Goal: Task Accomplishment & Management: Use online tool/utility

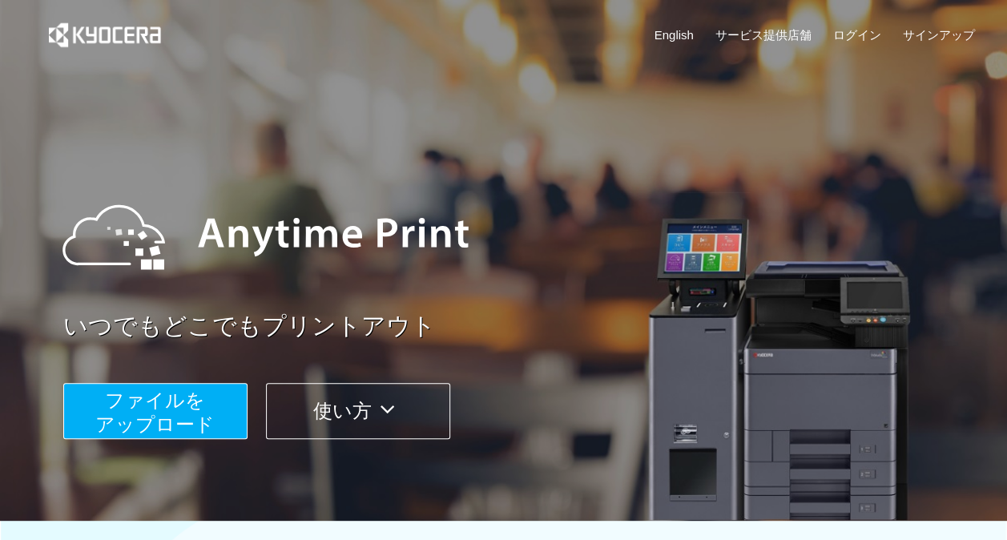
click at [151, 413] on span "ファイルを ​​アップロード" at bounding box center [154, 412] width 119 height 46
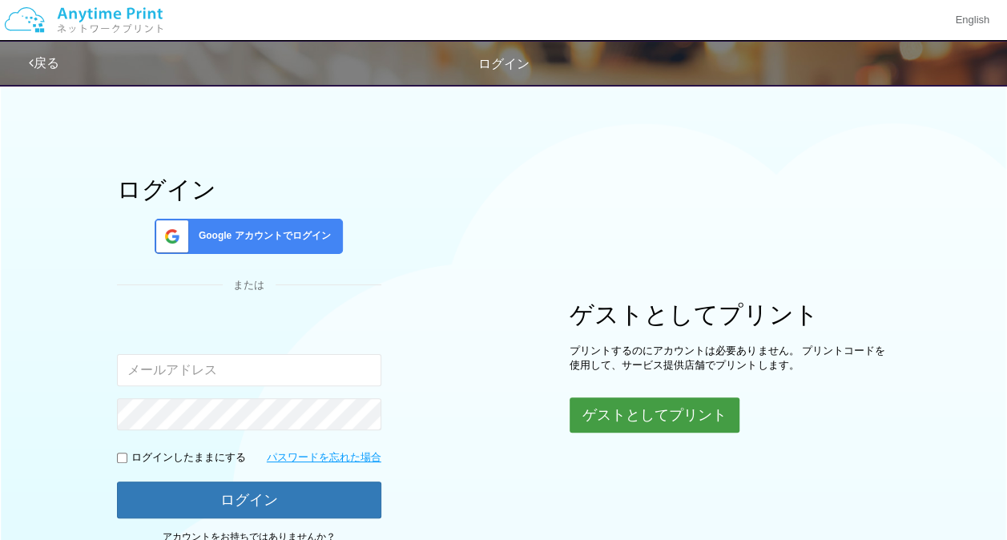
click at [597, 414] on button "ゲストとしてプリント" at bounding box center [655, 414] width 170 height 35
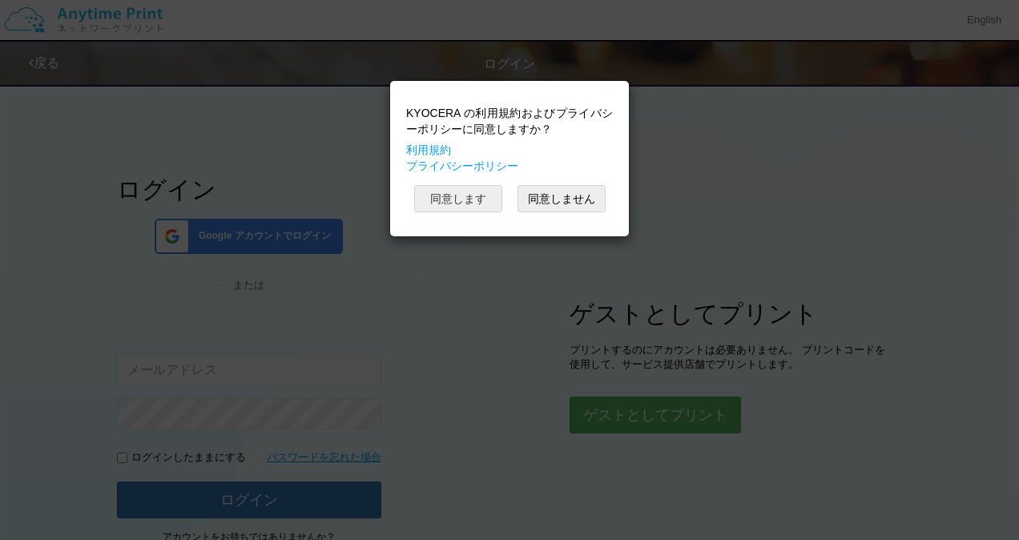
click at [436, 194] on button "同意します" at bounding box center [458, 198] width 88 height 27
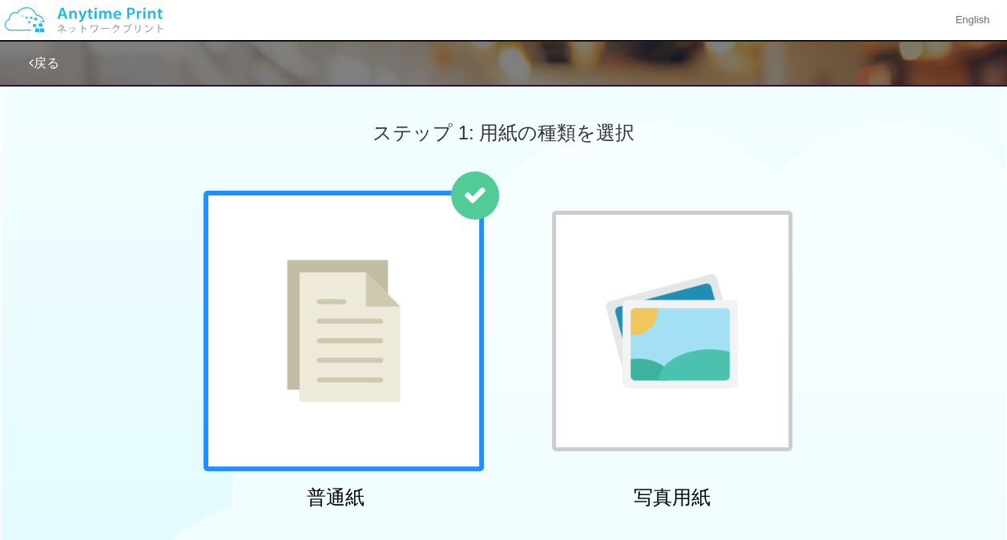
click at [413, 372] on div at bounding box center [343, 331] width 280 height 280
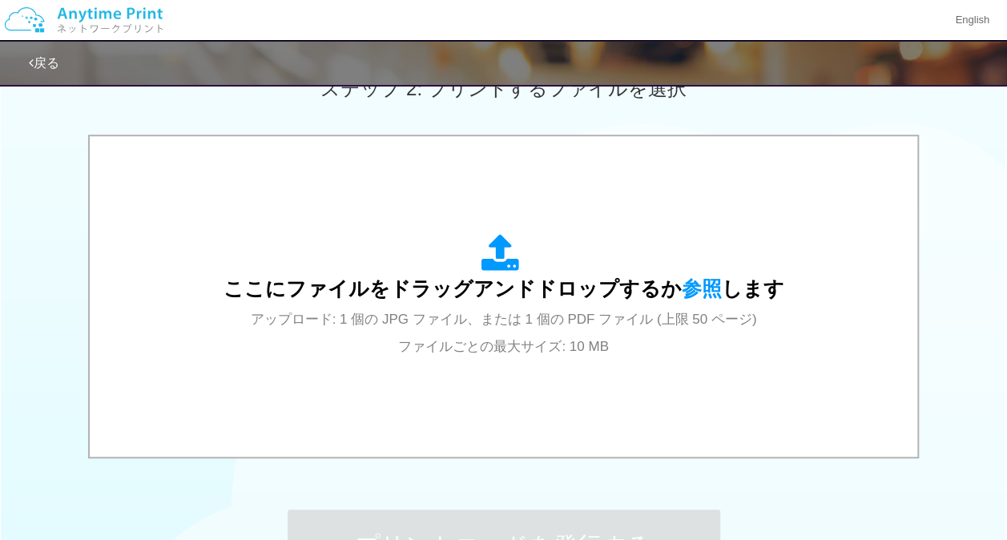
scroll to position [509, 0]
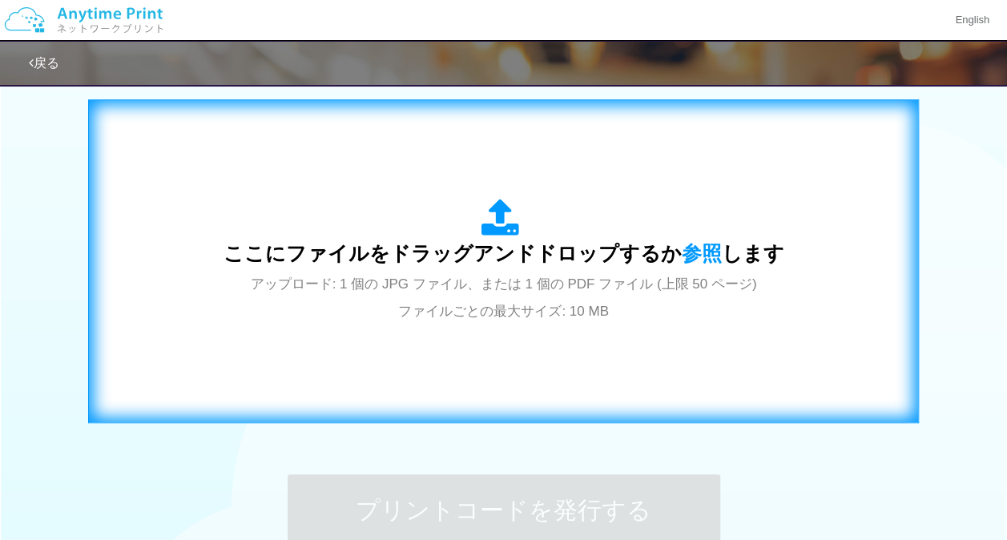
click at [540, 372] on div "ここにファイルをドラッグアンドドロップするか 参照 します アップロード: 1 個の JPG ファイル、または 1 個の PDF ファイル (上限 50 ペー…" at bounding box center [503, 261] width 797 height 290
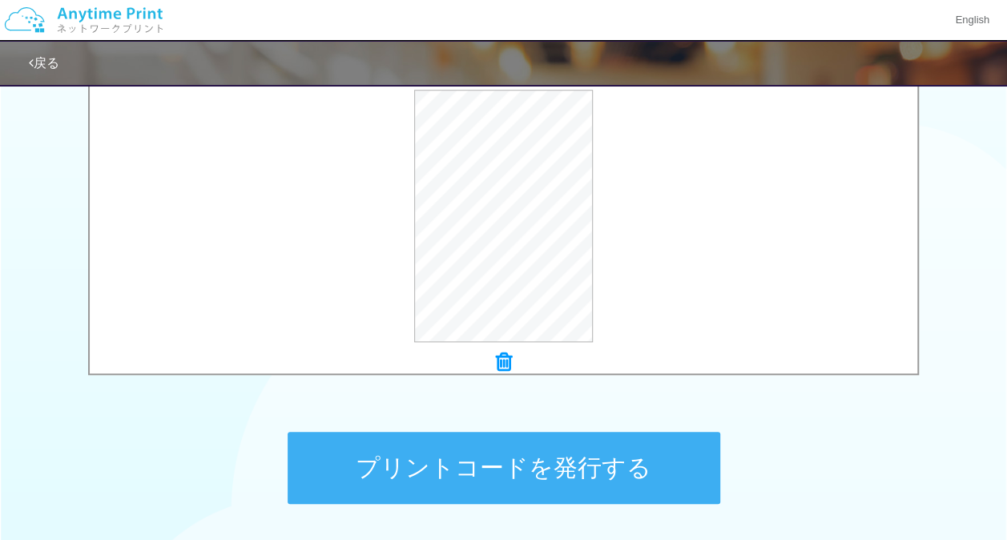
scroll to position [556, 0]
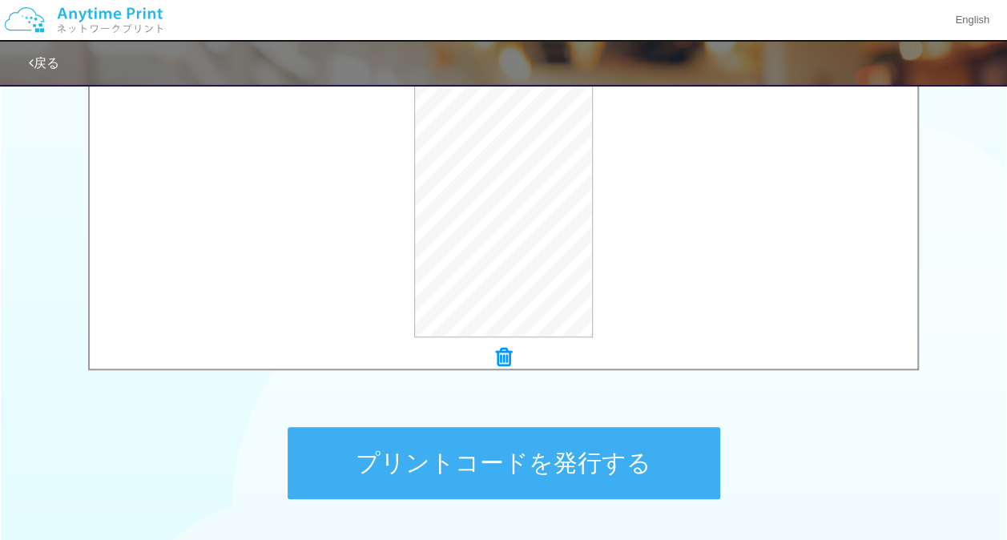
click at [564, 471] on button "プリントコードを発行する" at bounding box center [504, 463] width 433 height 72
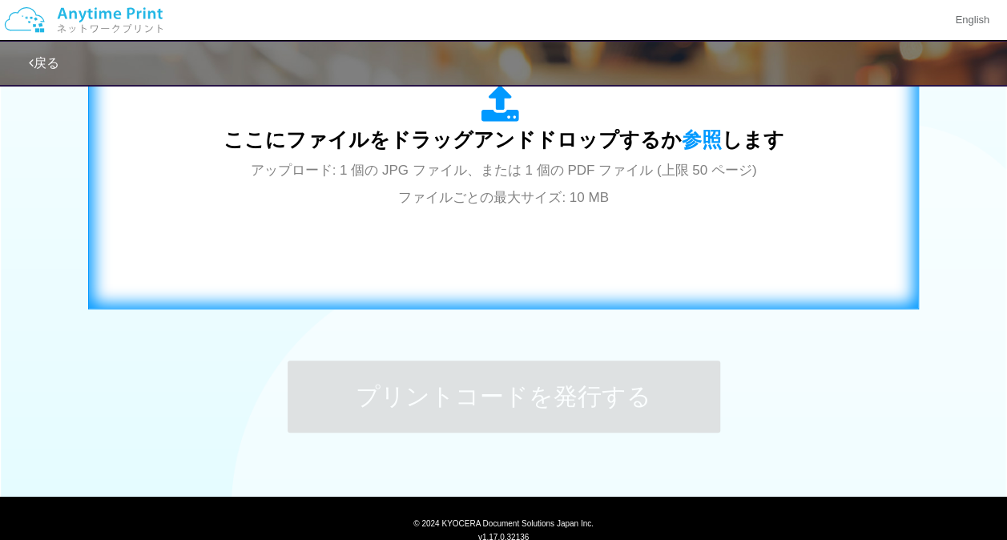
scroll to position [622, 0]
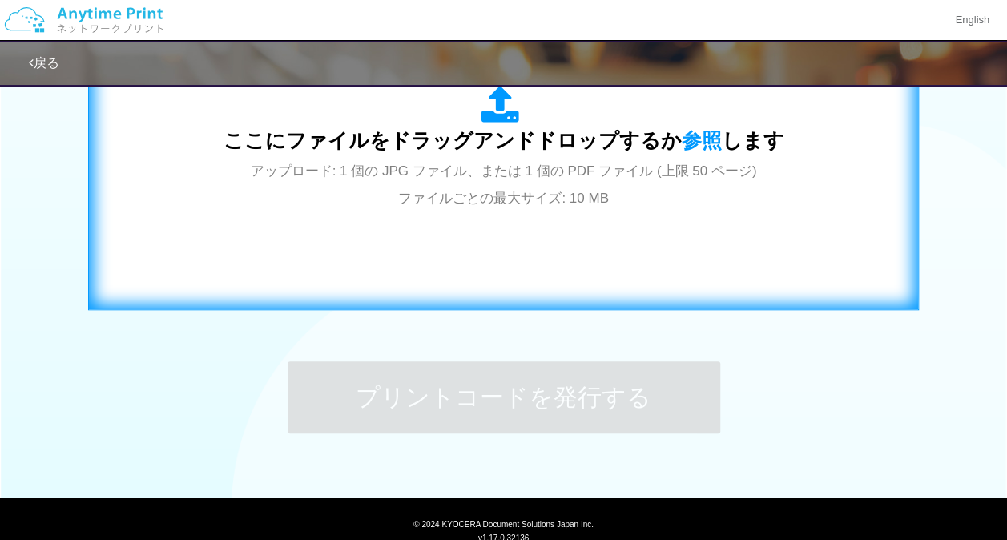
click at [525, 187] on span "アップロード: 1 個の JPG ファイル、または 1 個の PDF ファイル (上限 50 ページ) ファイルごとの最大サイズ: 10 MB" at bounding box center [504, 184] width 506 height 42
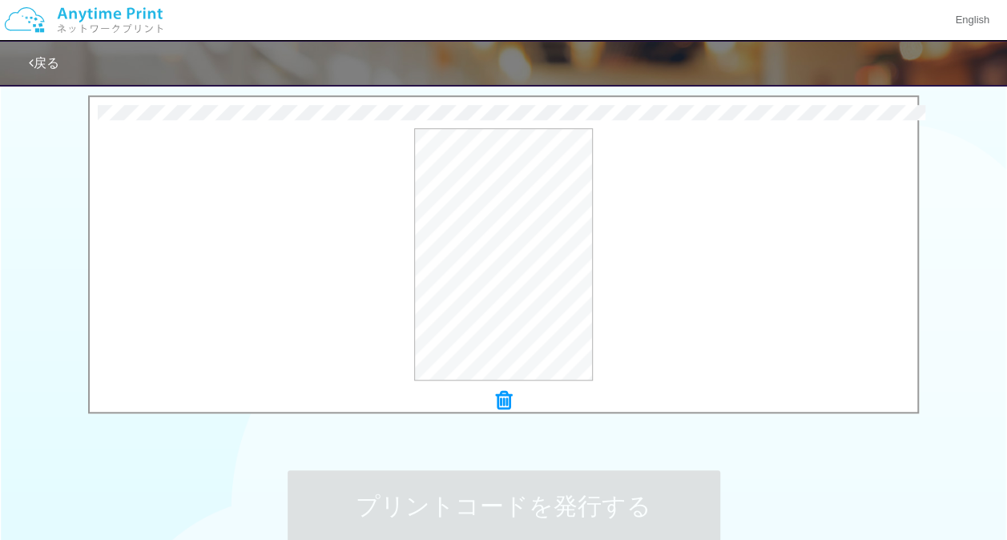
scroll to position [543, 0]
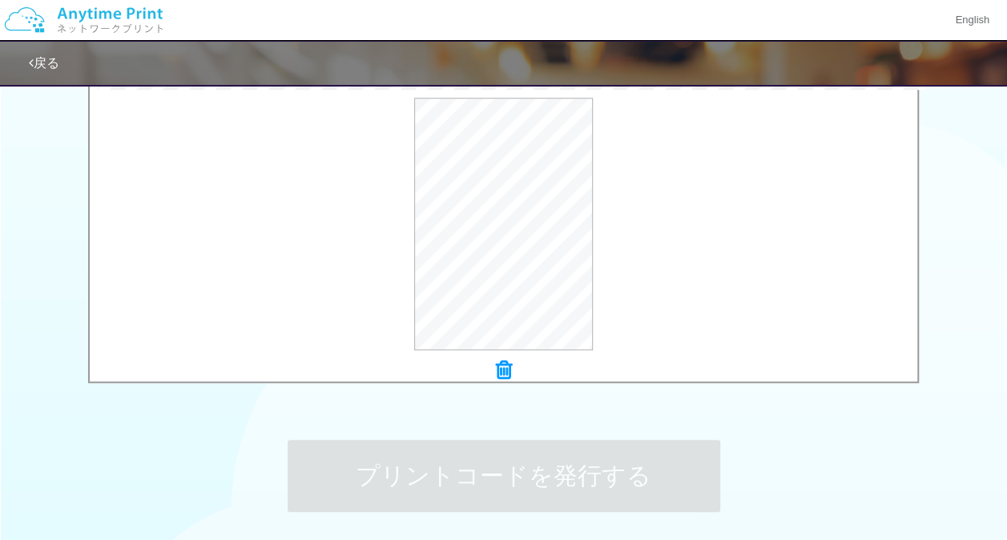
click at [961, 327] on div "0.2 MB test4.pdf Check Error × test4.pdf プレビュー" at bounding box center [503, 228] width 1007 height 327
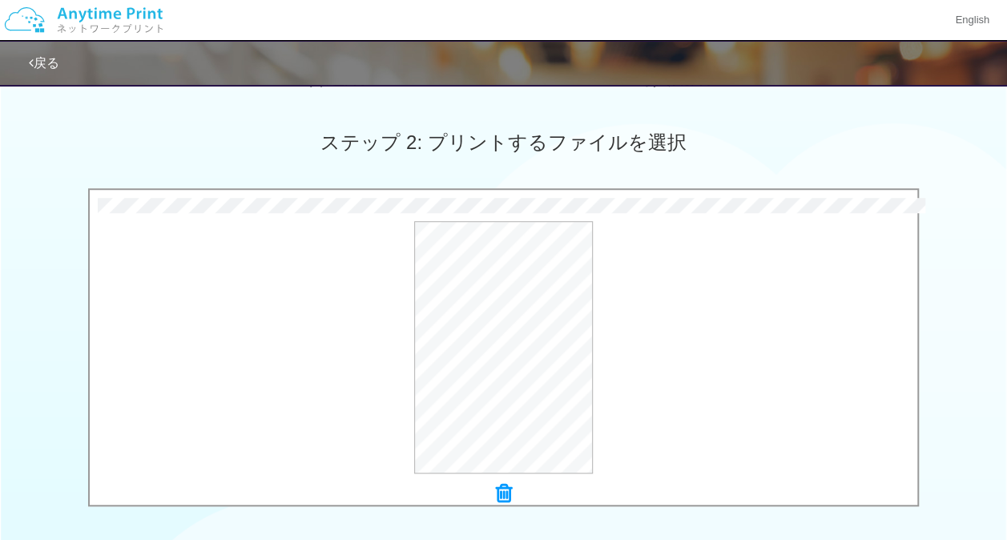
scroll to position [400, 0]
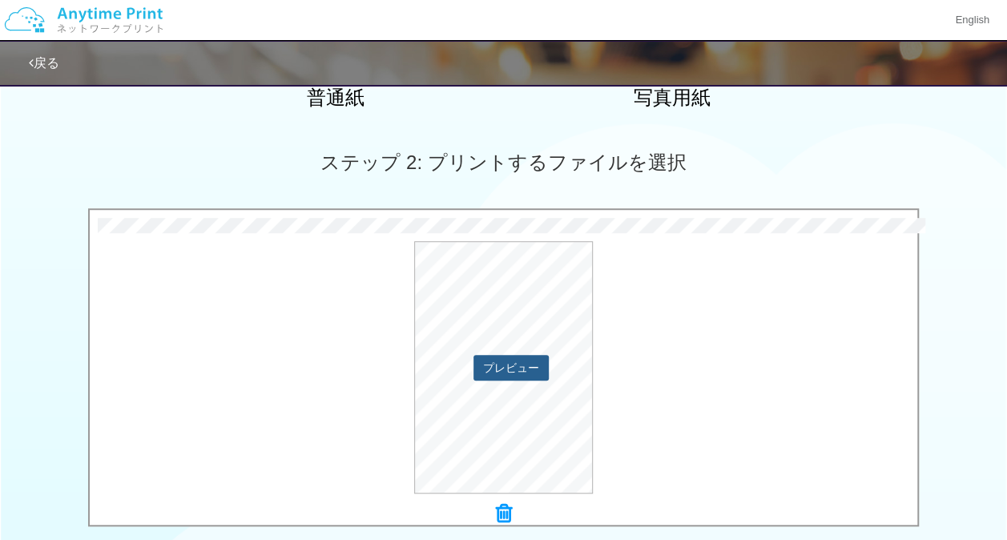
click at [510, 368] on button "プレビュー" at bounding box center [510, 368] width 75 height 26
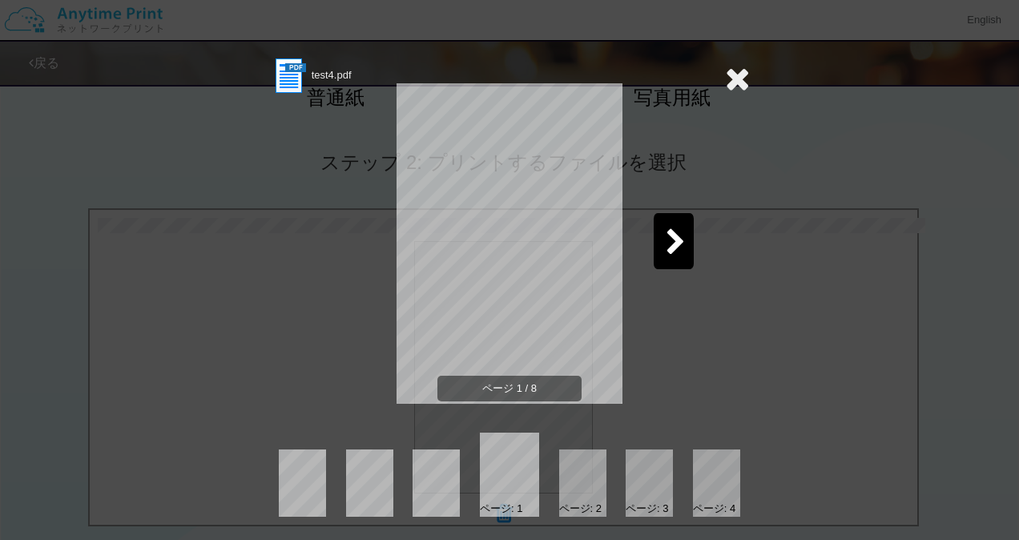
click at [679, 244] on icon at bounding box center [676, 243] width 20 height 28
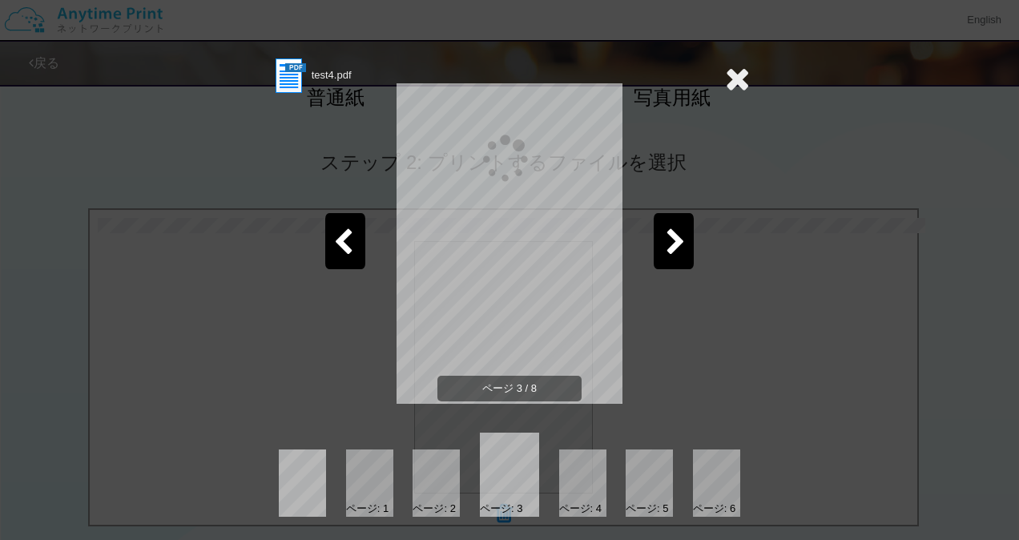
click at [679, 244] on icon at bounding box center [676, 243] width 20 height 28
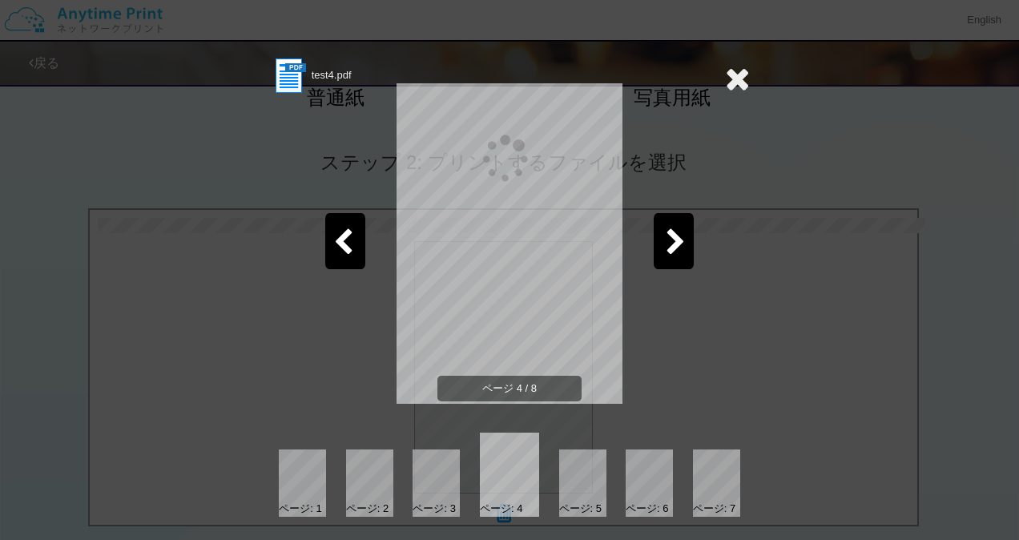
click at [679, 244] on icon at bounding box center [676, 243] width 20 height 28
click at [727, 71] on icon at bounding box center [737, 78] width 25 height 32
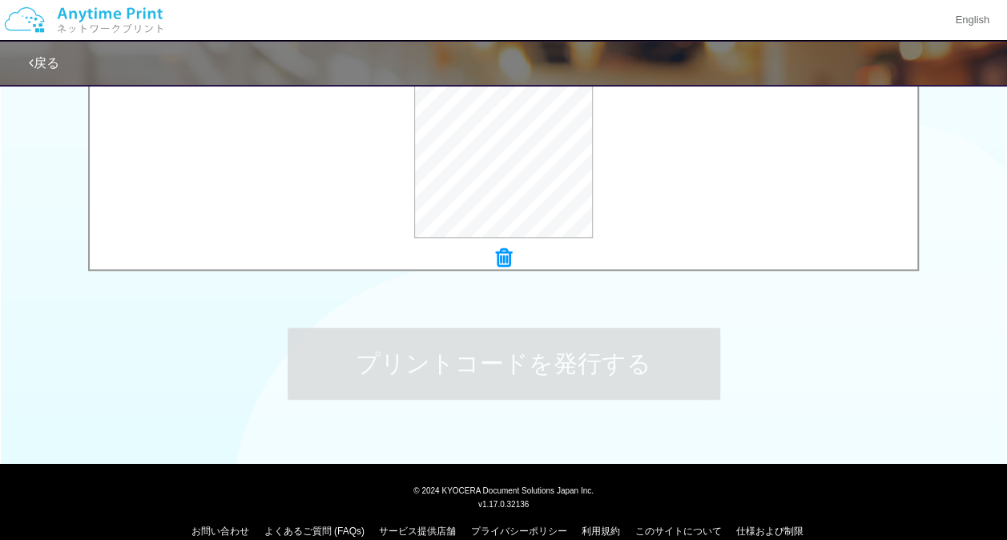
scroll to position [665, 0]
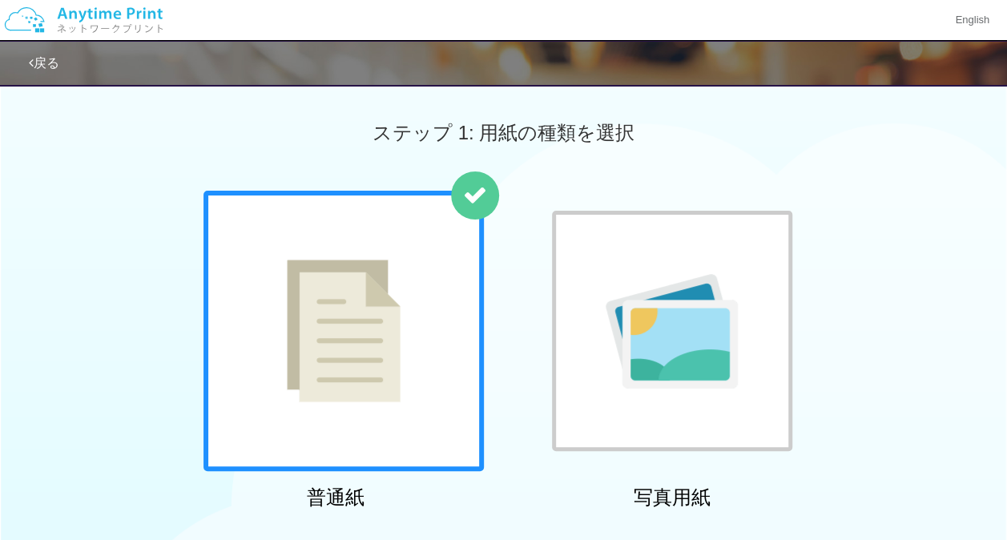
scroll to position [678, 0]
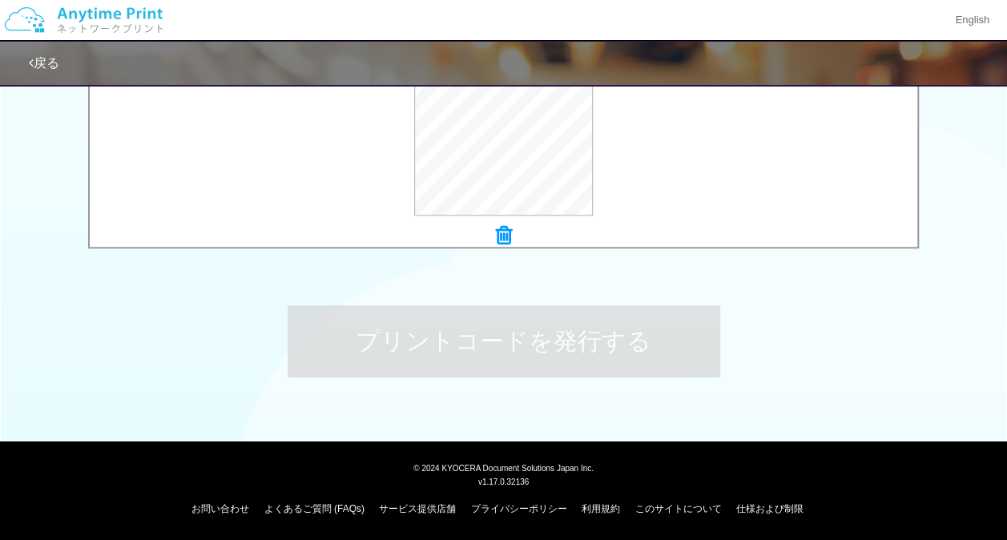
click at [503, 239] on icon at bounding box center [504, 235] width 16 height 21
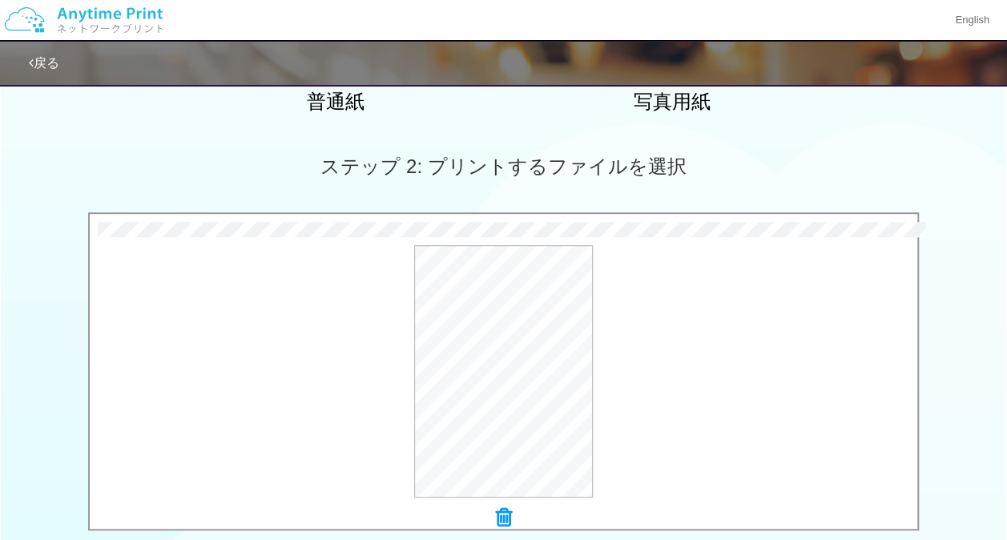
scroll to position [402, 0]
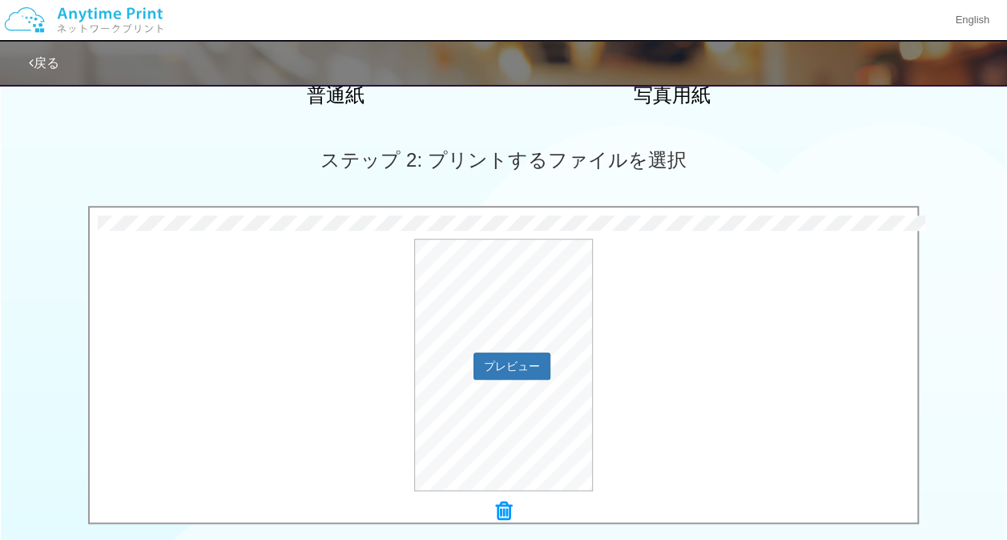
click at [723, 284] on div "プレビュー" at bounding box center [504, 365] width 828 height 252
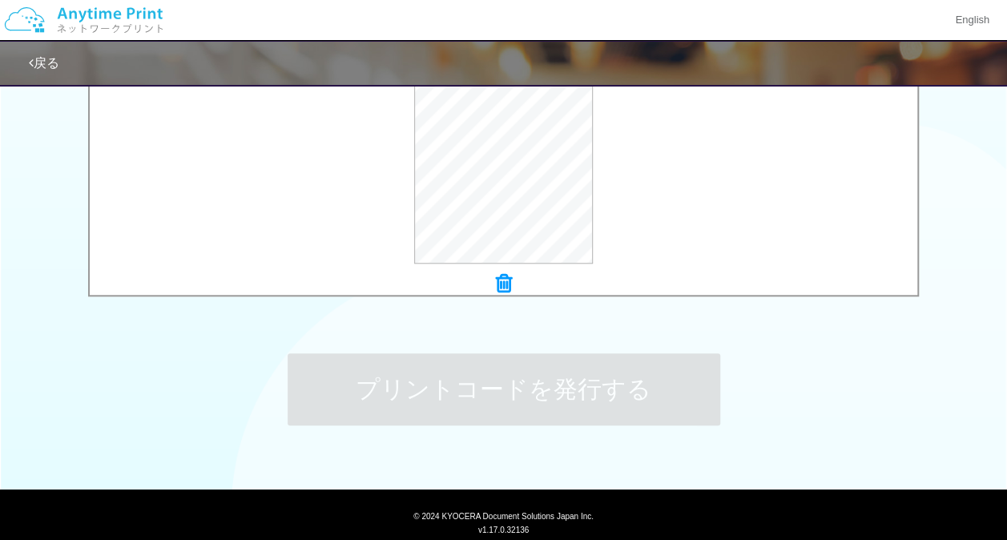
scroll to position [678, 0]
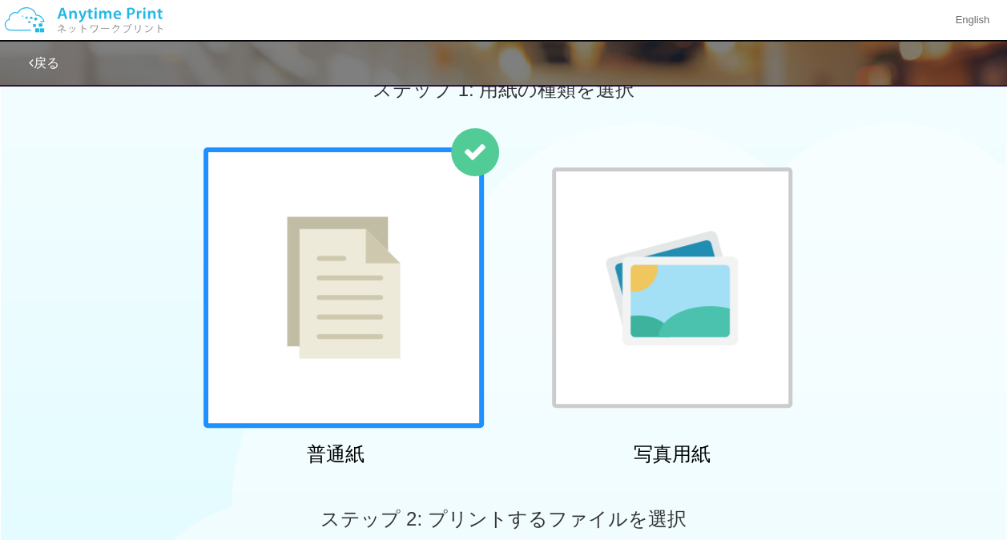
scroll to position [42, 0]
click at [707, 266] on img at bounding box center [672, 289] width 132 height 115
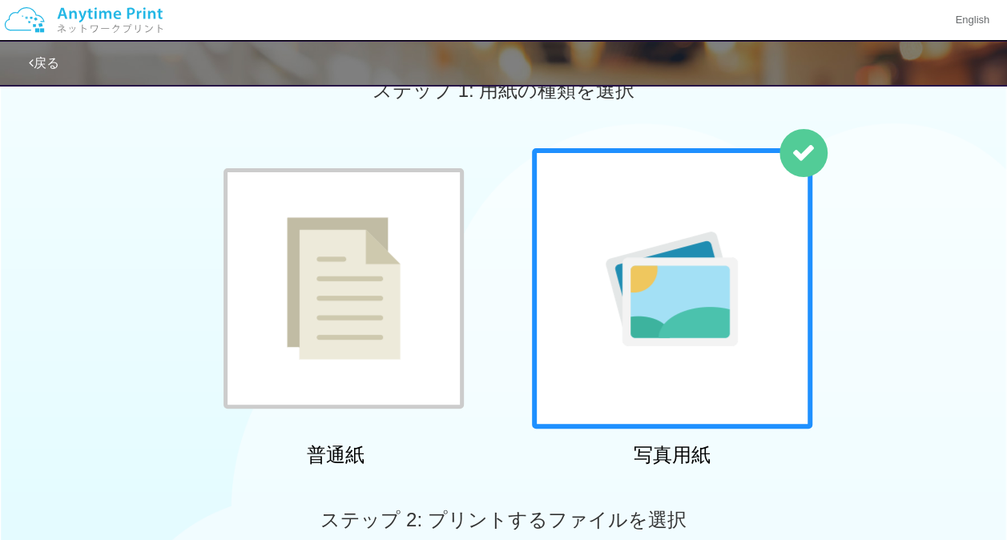
click at [364, 285] on img at bounding box center [344, 288] width 114 height 143
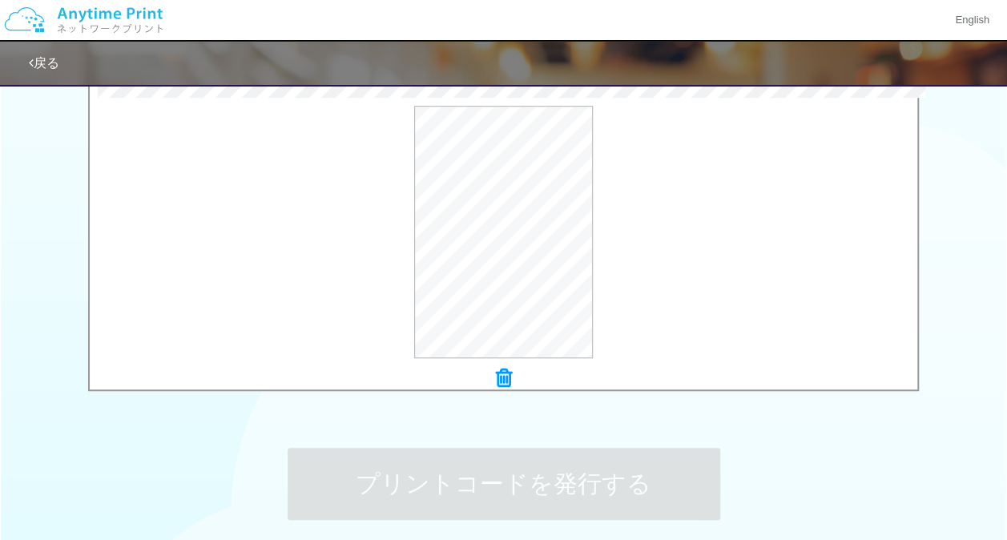
scroll to position [678, 0]
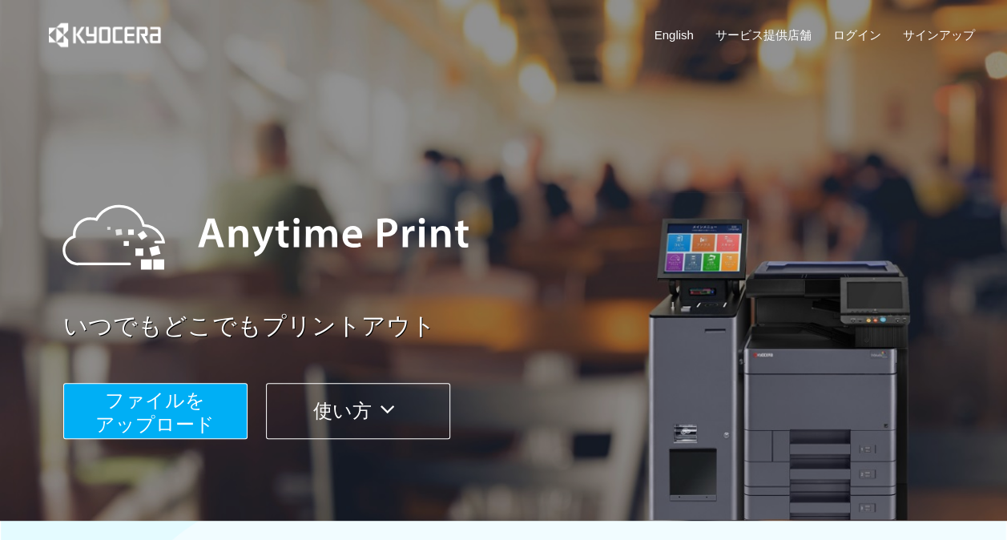
click at [167, 391] on span "ファイルを ​​アップロード" at bounding box center [154, 412] width 119 height 46
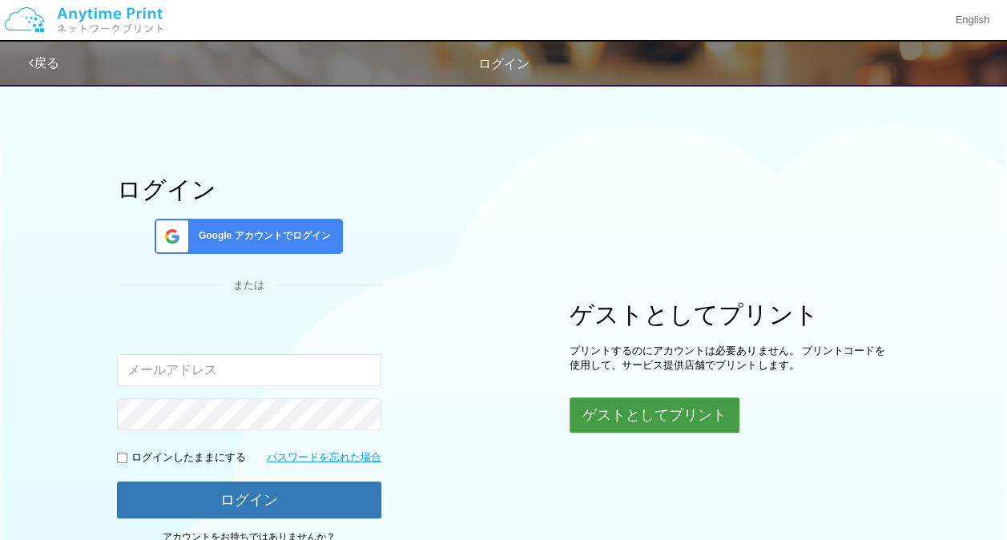
click at [615, 418] on button "ゲストとしてプリント" at bounding box center [655, 414] width 170 height 35
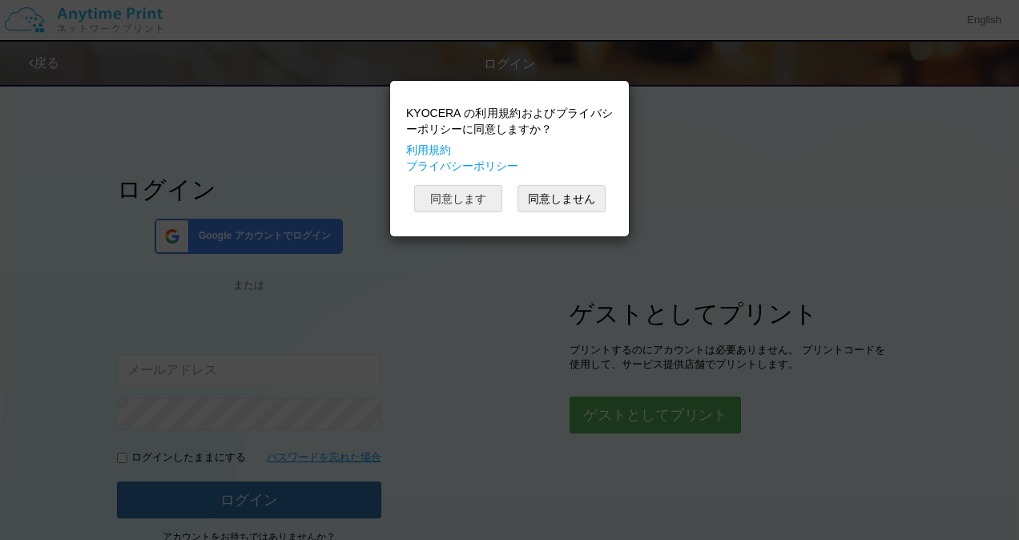
click at [453, 200] on button "同意します" at bounding box center [458, 198] width 88 height 27
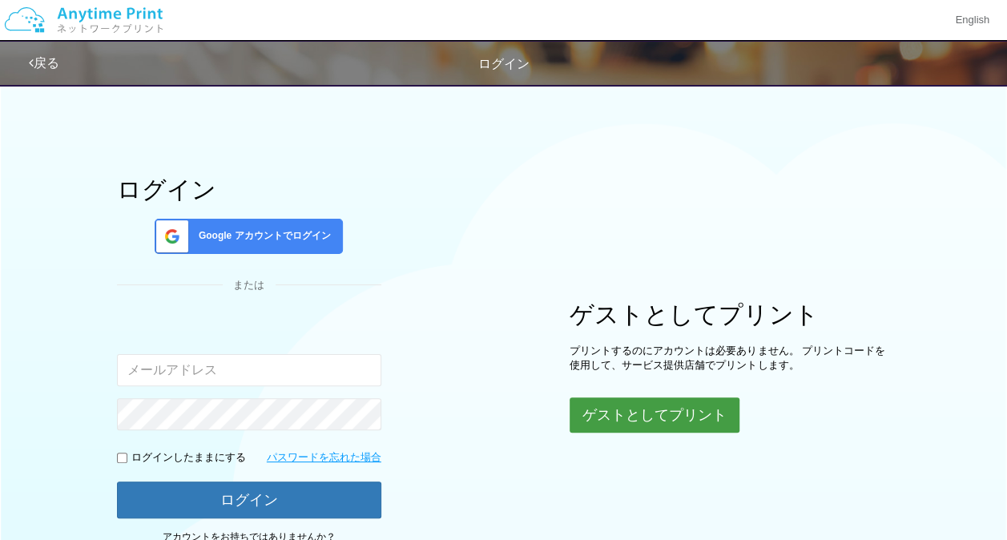
click at [617, 411] on button "ゲストとしてプリント" at bounding box center [655, 414] width 170 height 35
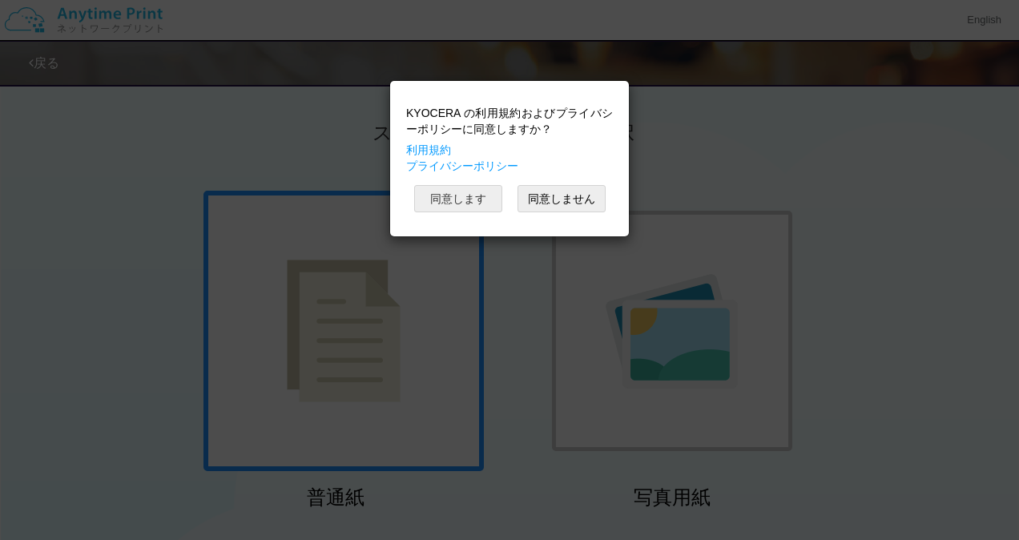
click at [462, 194] on button "同意します" at bounding box center [458, 198] width 88 height 27
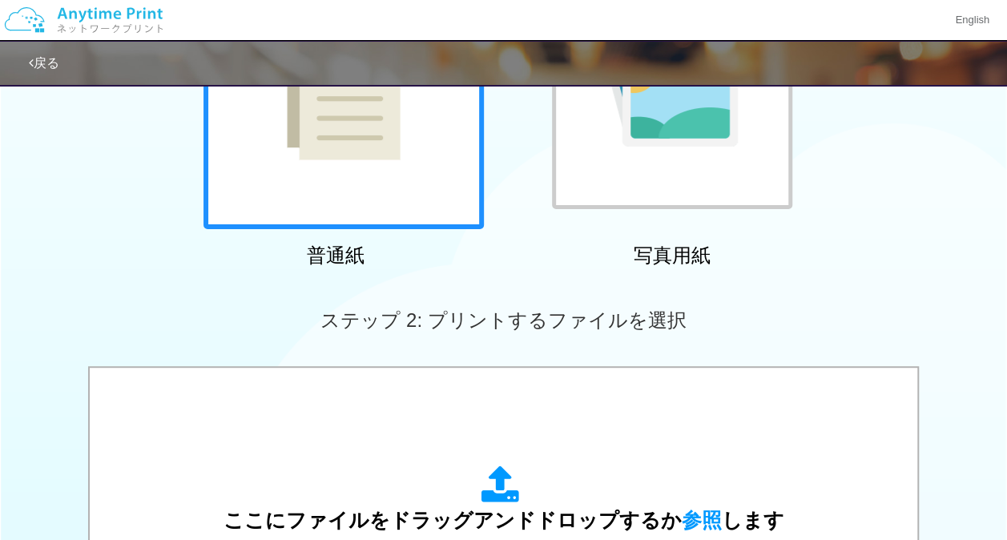
scroll to position [465, 0]
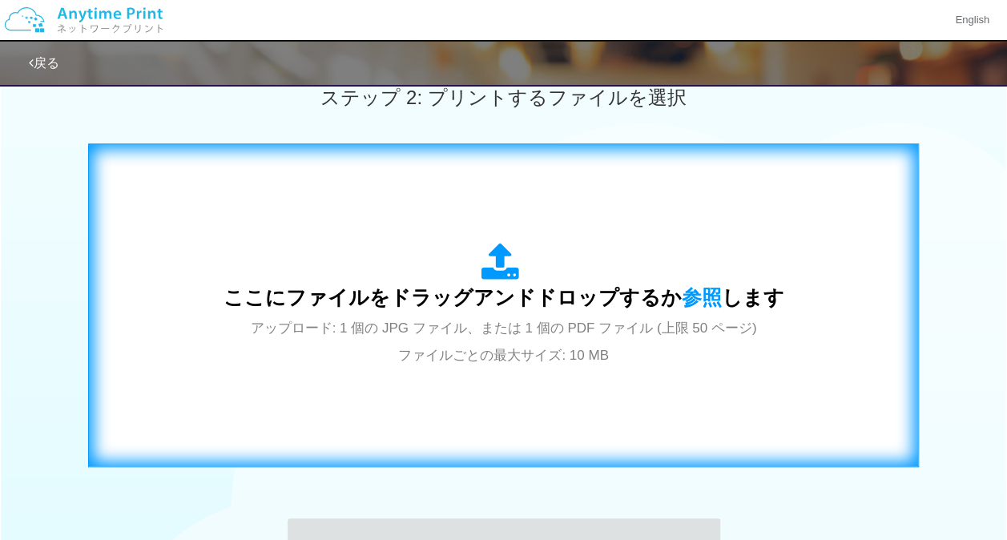
click at [492, 361] on span "アップロード: 1 個の JPG ファイル、または 1 個の PDF ファイル (上限 50 ページ) ファイルごとの最大サイズ: 10 MB" at bounding box center [504, 341] width 506 height 42
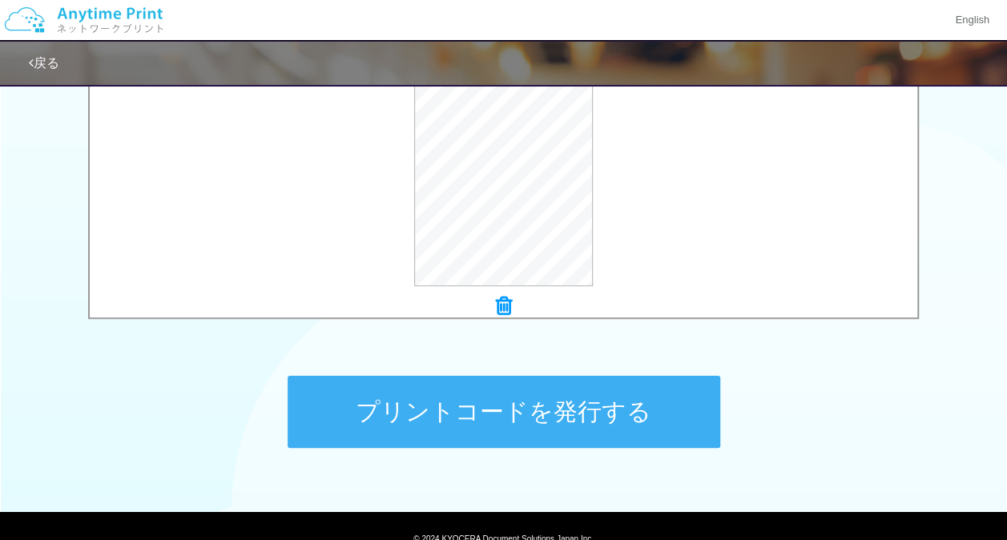
scroll to position [620, 0]
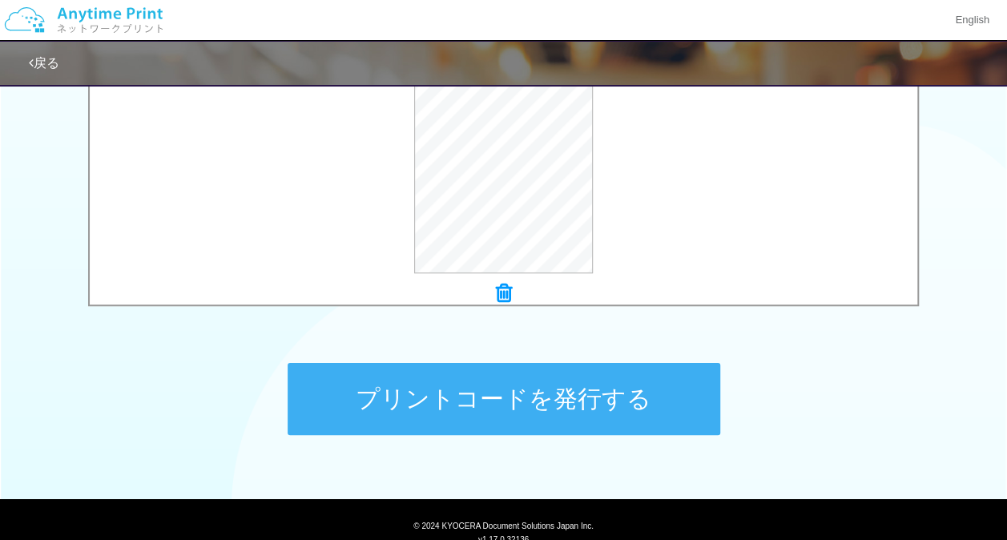
click at [505, 397] on button "プリントコードを発行する" at bounding box center [504, 399] width 433 height 72
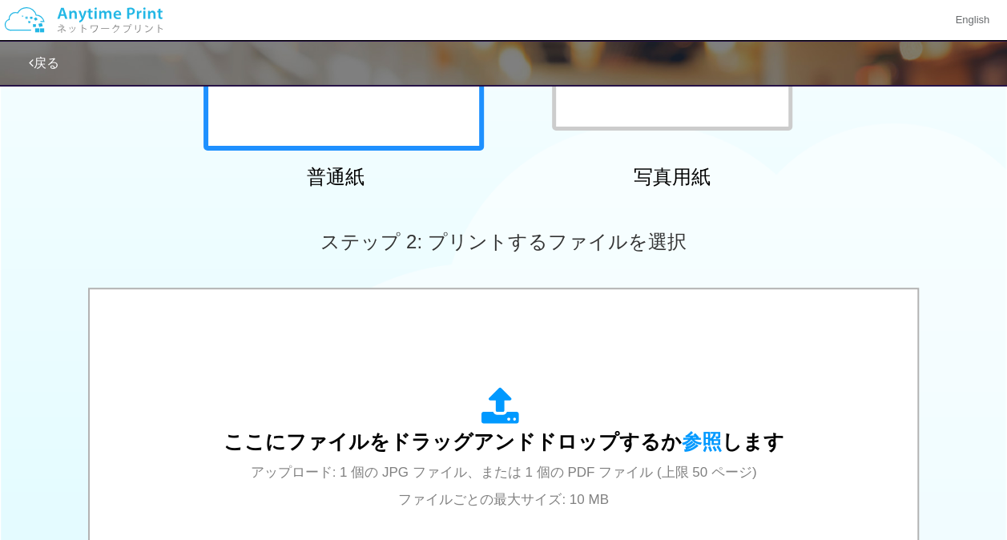
scroll to position [0, 0]
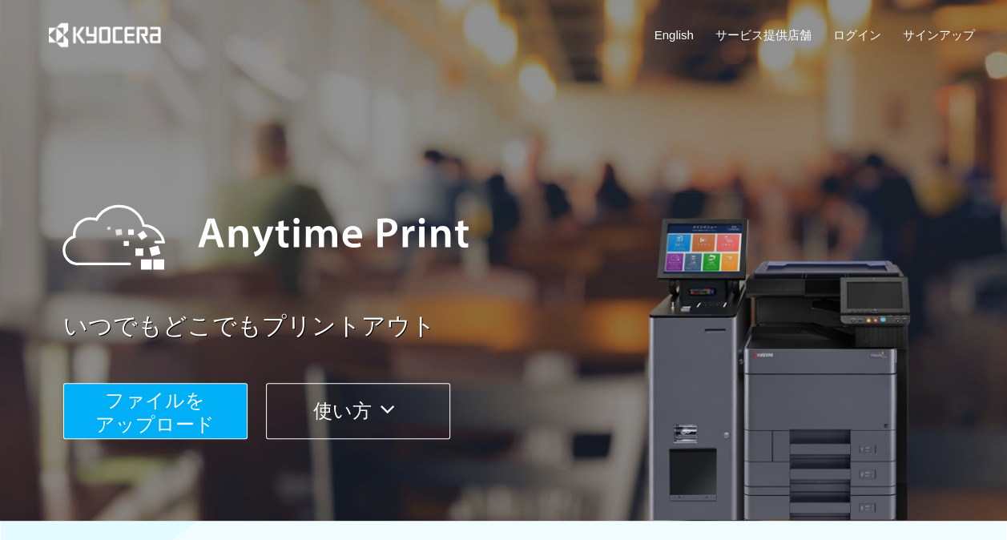
click at [189, 413] on span "ファイルを ​​アップロード" at bounding box center [154, 412] width 119 height 46
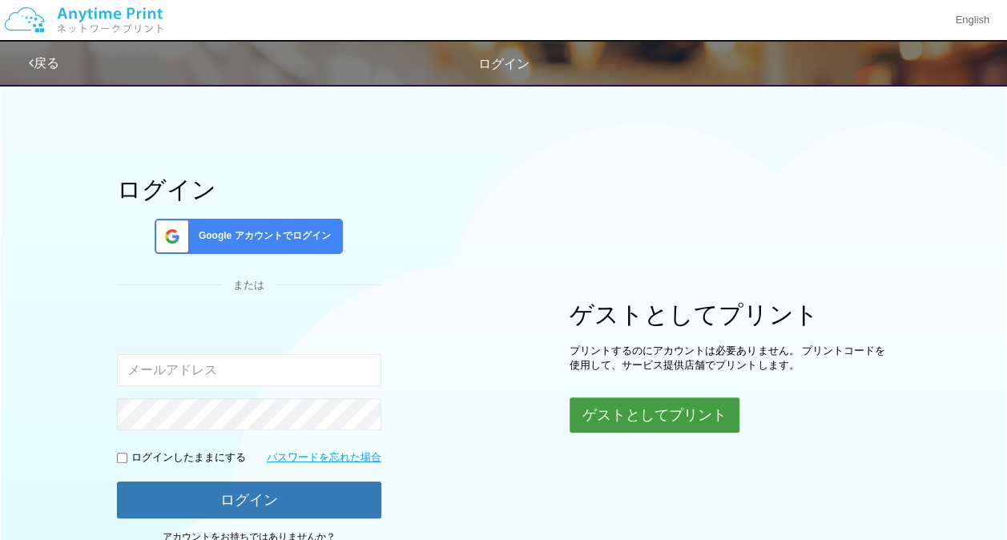
click at [617, 413] on button "ゲストとしてプリント" at bounding box center [655, 414] width 170 height 35
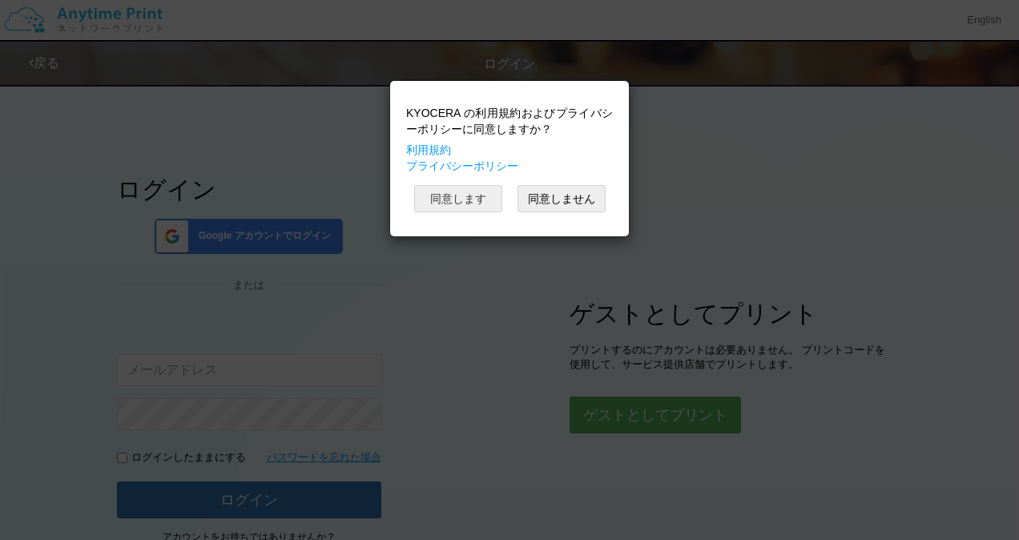
click at [452, 194] on button "同意します" at bounding box center [458, 198] width 88 height 27
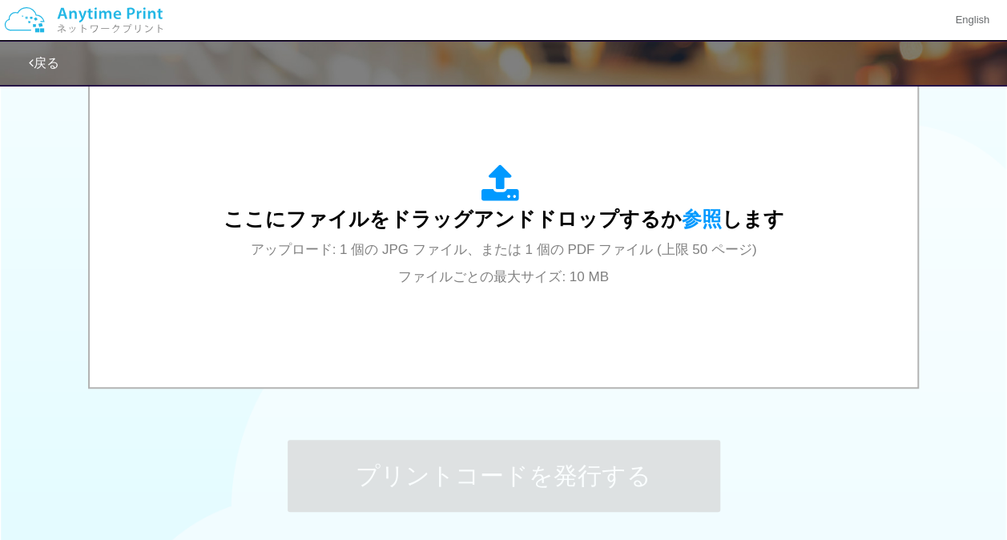
scroll to position [572, 0]
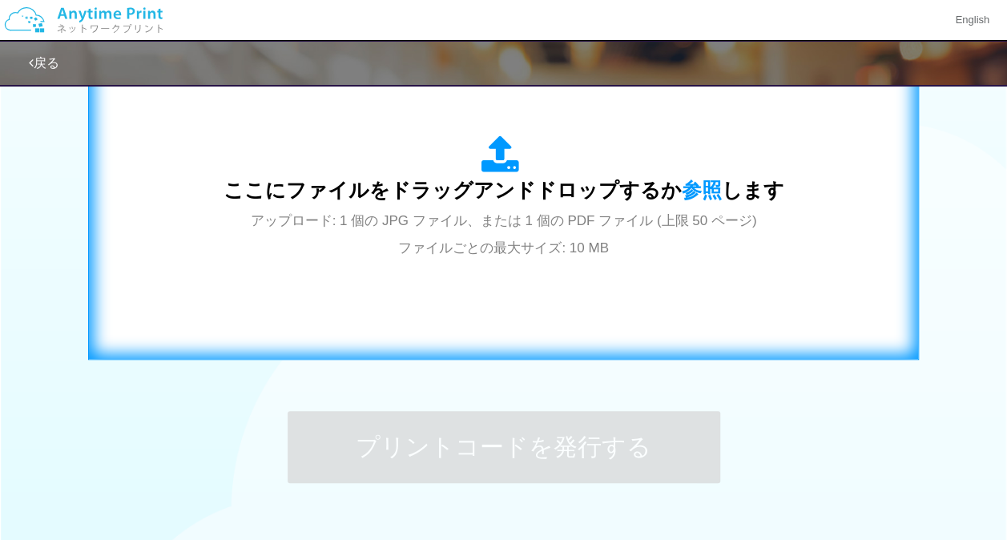
click at [551, 189] on span "ここにファイルをドラッグアンドドロップするか 参照 します" at bounding box center [504, 190] width 561 height 22
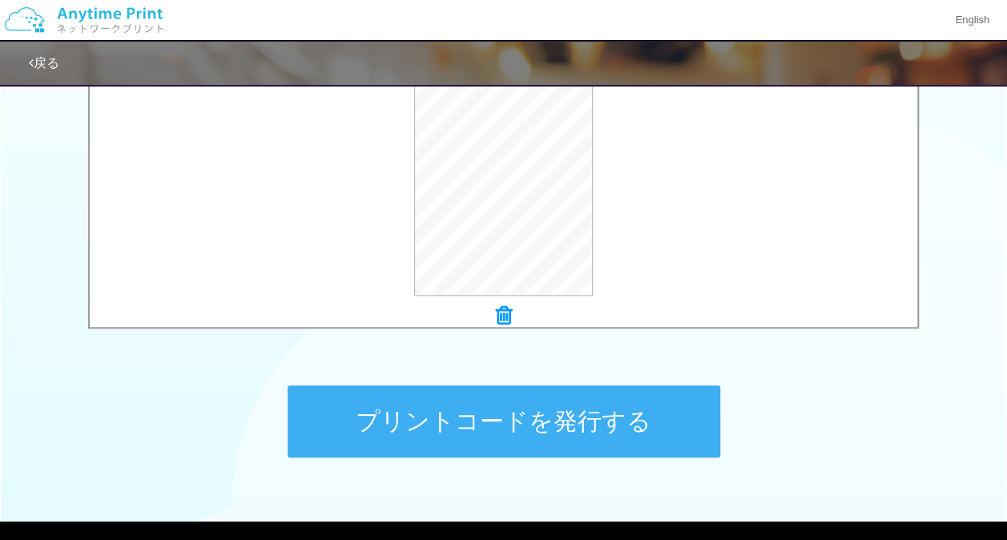
scroll to position [678, 0]
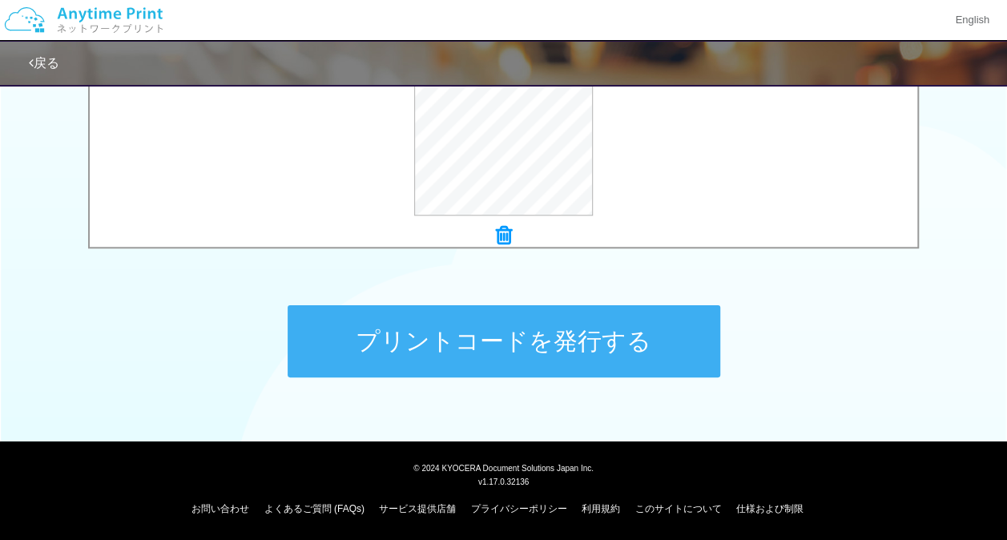
click at [489, 345] on button "プリントコードを発行する" at bounding box center [504, 341] width 433 height 72
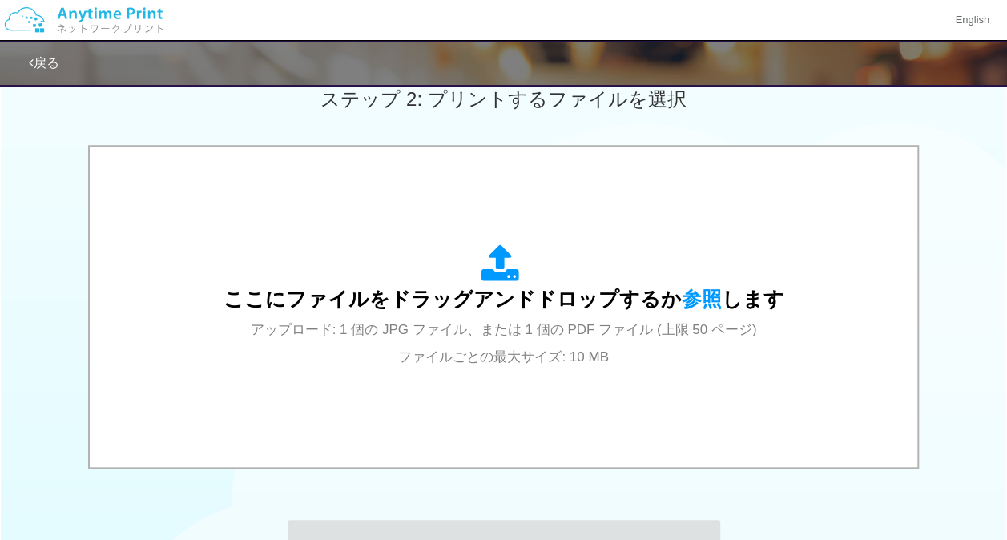
scroll to position [458, 0]
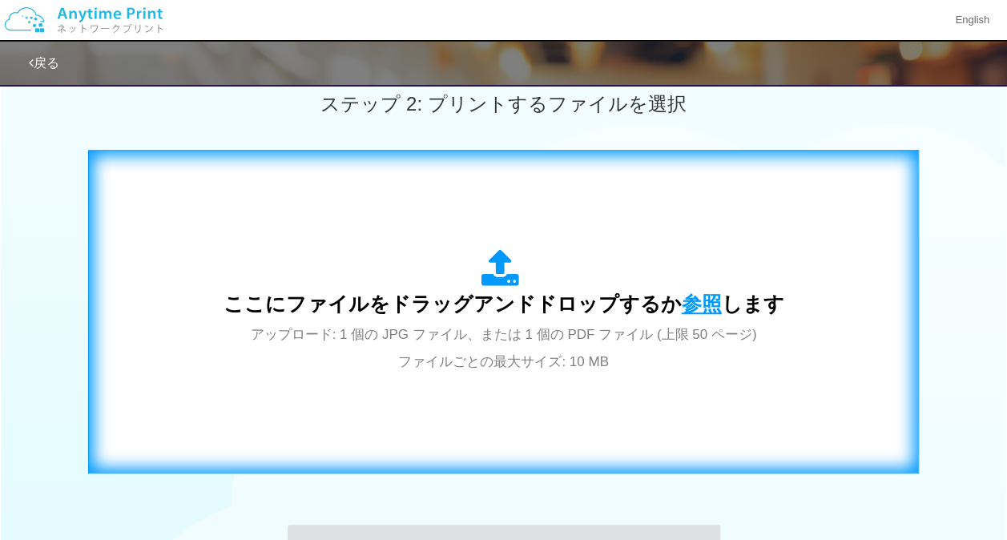
click at [697, 299] on span "参照" at bounding box center [702, 303] width 40 height 22
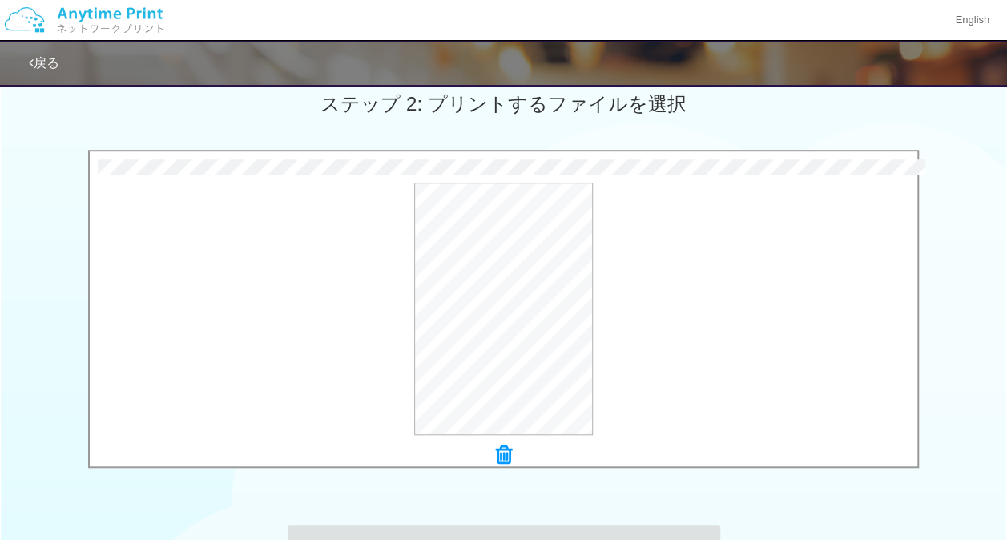
scroll to position [678, 0]
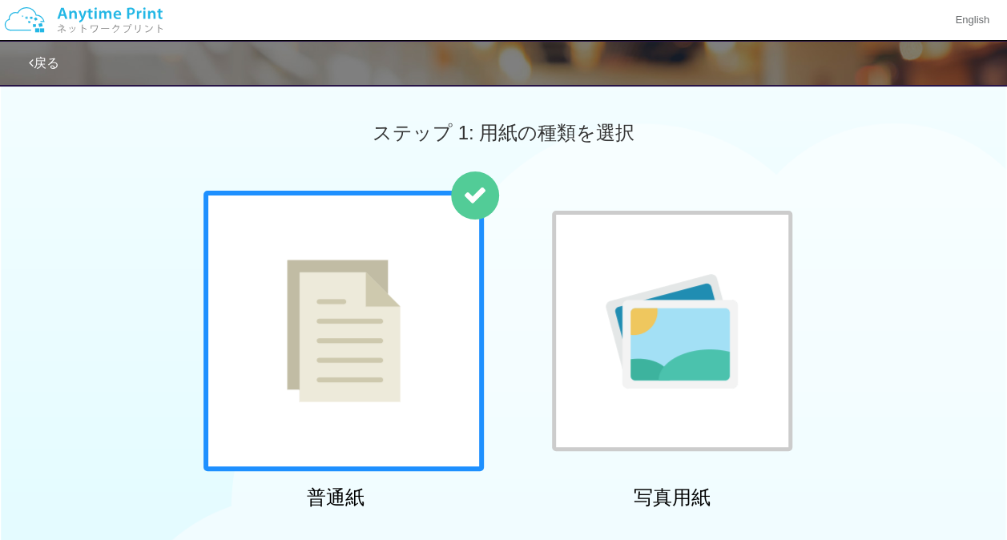
click at [99, 3] on img at bounding box center [83, 20] width 171 height 56
